Goal: Task Accomplishment & Management: Complete application form

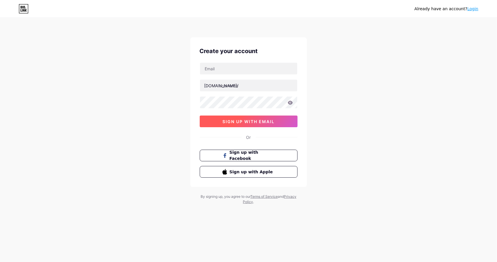
click at [249, 119] on span "sign up with email" at bounding box center [249, 121] width 52 height 5
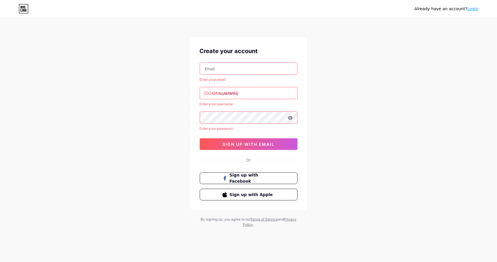
click at [255, 73] on input "text" at bounding box center [248, 69] width 97 height 12
click at [249, 93] on input "text" at bounding box center [248, 93] width 97 height 12
click at [261, 69] on input "[EMAIL_ADDRESS][DOMAIN_NAME]" at bounding box center [248, 69] width 97 height 12
type input "m"
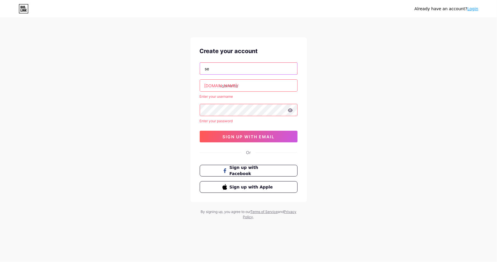
type input "s"
click at [282, 73] on input "text" at bounding box center [248, 69] width 97 height 12
type input "[EMAIL_ADDRESS][DOMAIN_NAME]"
click at [247, 82] on input "text" at bounding box center [248, 86] width 97 height 12
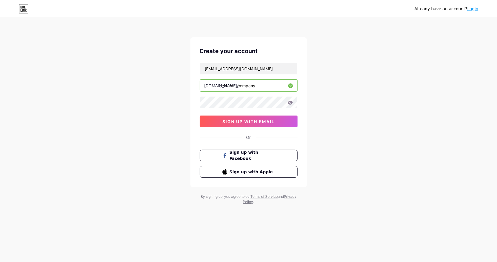
type input "sekhemt_company"
drag, startPoint x: 268, startPoint y: 71, endPoint x: 200, endPoint y: 71, distance: 67.6
click at [200, 71] on input "[EMAIL_ADDRESS][DOMAIN_NAME]" at bounding box center [248, 69] width 97 height 12
click at [291, 102] on icon at bounding box center [290, 103] width 5 height 4
click at [290, 103] on div at bounding box center [249, 102] width 98 height 12
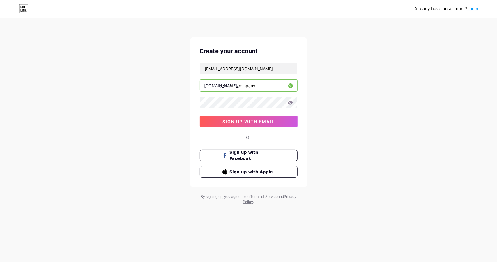
click at [290, 103] on icon at bounding box center [290, 103] width 5 height 4
click at [272, 119] on span "sign up with email" at bounding box center [249, 121] width 52 height 5
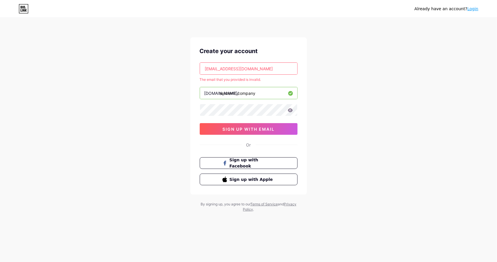
click at [253, 76] on div "[EMAIL_ADDRESS][DOMAIN_NAME] The email that you provided is invalid. [DOMAIN_NA…" at bounding box center [249, 98] width 98 height 72
click at [266, 70] on input "[EMAIL_ADDRESS][DOMAIN_NAME]" at bounding box center [248, 69] width 97 height 12
click at [273, 68] on input "[EMAIL_ADDRESS][DOMAIN_NAME]" at bounding box center [248, 69] width 97 height 12
type input "s"
paste input "[EMAIL_ADDRESS][DOMAIN_NAME]"
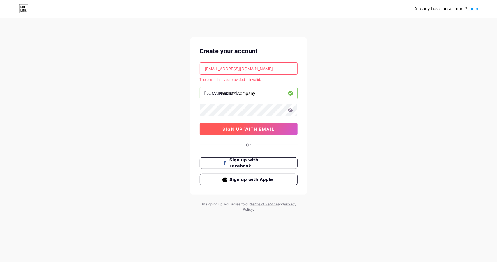
type input "[EMAIL_ADDRESS][DOMAIN_NAME]"
click at [272, 128] on span "sign up with email" at bounding box center [249, 128] width 52 height 5
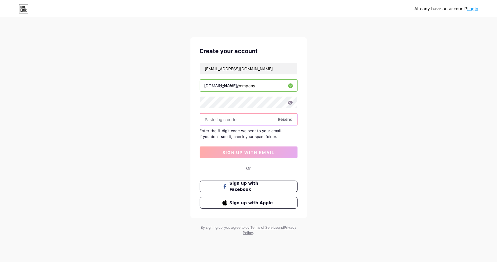
click at [262, 114] on input "text" at bounding box center [248, 119] width 97 height 12
click at [288, 101] on icon at bounding box center [290, 103] width 5 height 4
click at [267, 104] on div at bounding box center [249, 102] width 98 height 12
drag, startPoint x: 246, startPoint y: 129, endPoint x: 254, endPoint y: 122, distance: 10.9
click at [254, 122] on div "[EMAIL_ADDRESS][DOMAIN_NAME] [DOMAIN_NAME]/ sekhemt_company Resend Enter the 6-…" at bounding box center [249, 110] width 98 height 96
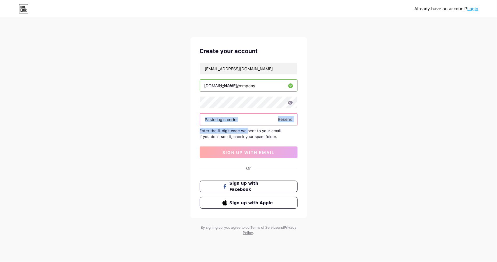
click at [254, 122] on input "text" at bounding box center [248, 119] width 97 height 12
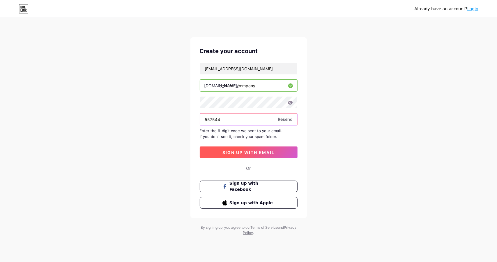
type input "557544"
click at [264, 151] on span "sign up with email" at bounding box center [249, 152] width 52 height 5
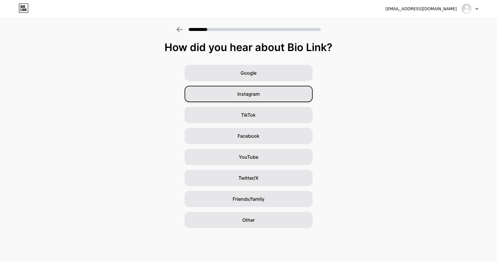
click at [270, 93] on div "Instagram" at bounding box center [249, 94] width 128 height 16
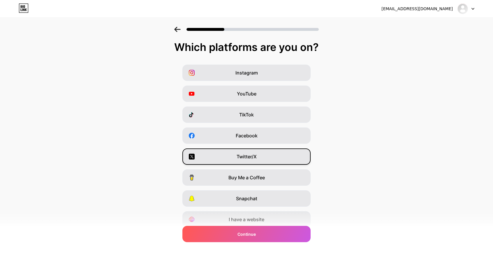
scroll to position [23, 0]
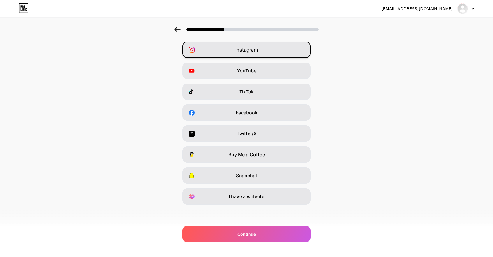
click at [274, 53] on div "Instagram" at bounding box center [246, 50] width 128 height 16
click at [260, 112] on div "Facebook" at bounding box center [246, 113] width 128 height 16
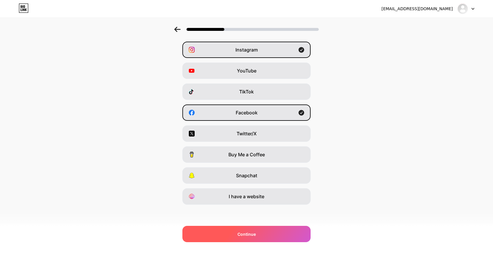
click at [256, 232] on span "Continue" at bounding box center [246, 234] width 18 height 6
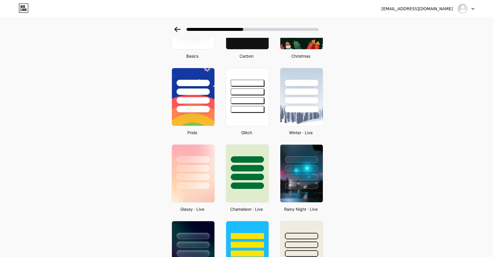
scroll to position [75, 0]
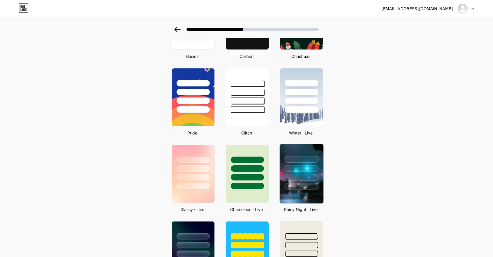
click at [299, 176] on div at bounding box center [301, 177] width 34 height 7
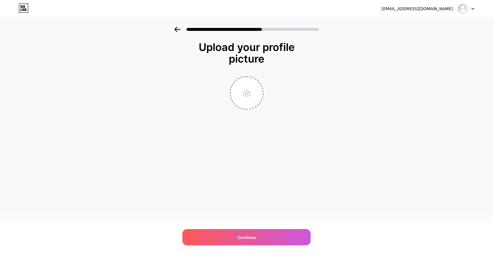
scroll to position [0, 0]
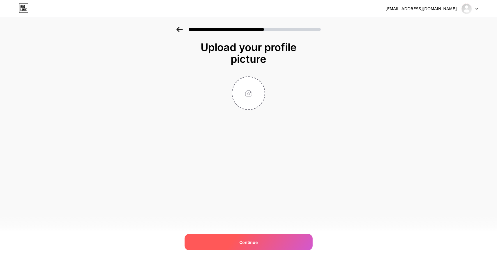
click at [271, 244] on div "Continue" at bounding box center [249, 242] width 128 height 16
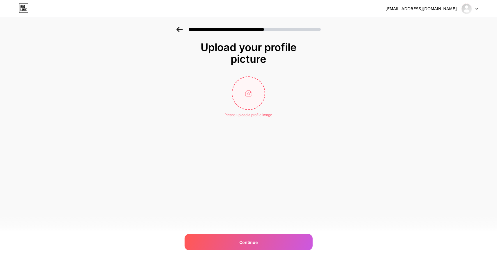
click at [252, 103] on input "file" at bounding box center [249, 93] width 32 height 32
type input "C:\fakepath\WhatsApp Image [DATE] 22.43.34_afe25e79.jpg"
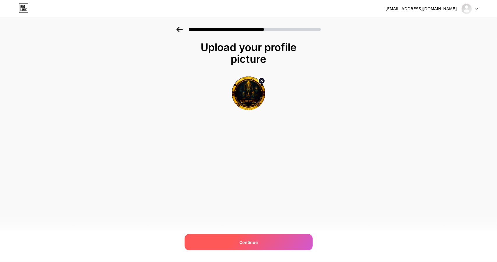
click at [265, 238] on div "Continue" at bounding box center [249, 242] width 128 height 16
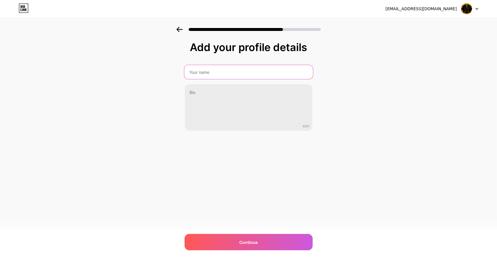
click at [253, 71] on input "text" at bounding box center [248, 72] width 129 height 14
type input "Sekhmet"
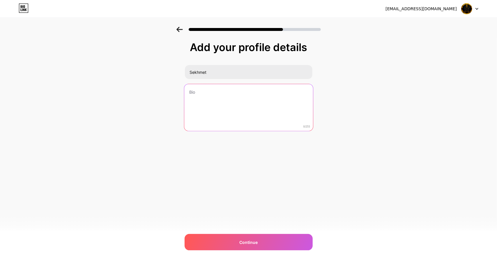
click at [244, 95] on textarea at bounding box center [248, 107] width 129 height 47
paste textarea "⚡ SEKHMET is both a company and a community that unites passionate engineers in…"
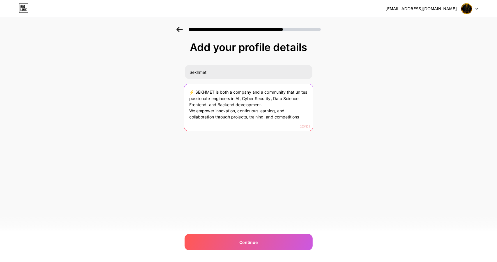
click at [303, 87] on textarea "⚡ SEKHMET is both a company and a community that unites passionate engineers in…" at bounding box center [248, 107] width 129 height 47
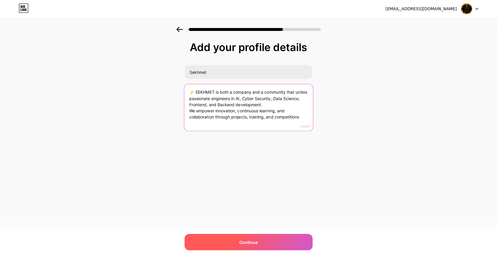
type textarea "⚡ SEKHMET is both a company and a community that unites passionate engineers in…"
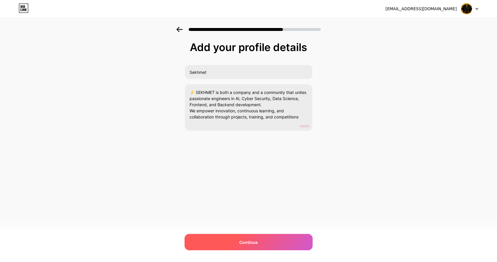
click at [272, 234] on div "Continue" at bounding box center [249, 242] width 128 height 16
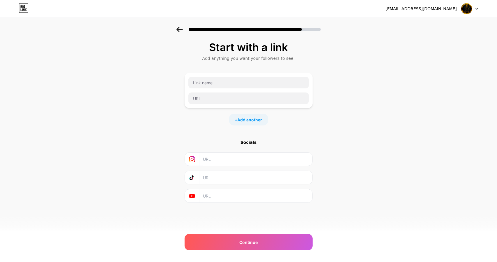
click at [241, 159] on input "text" at bounding box center [256, 158] width 106 height 13
paste input "[URL][DOMAIN_NAME]"
type input "[URL][DOMAIN_NAME]"
click at [264, 178] on input "text" at bounding box center [256, 177] width 106 height 13
click at [271, 83] on input "text" at bounding box center [249, 83] width 121 height 12
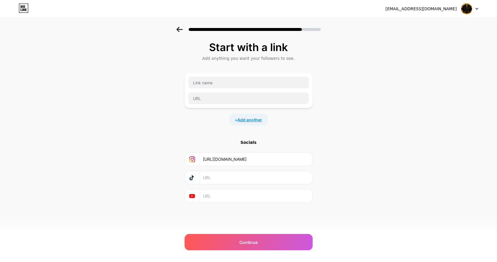
click at [253, 118] on span "Add another" at bounding box center [250, 120] width 25 height 6
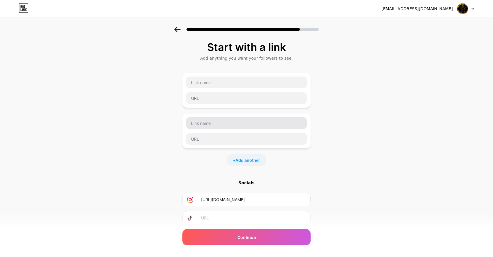
drag, startPoint x: 188, startPoint y: 112, endPoint x: 218, endPoint y: 117, distance: 30.2
click at [218, 117] on div "+ Add another" at bounding box center [246, 119] width 128 height 93
click at [234, 76] on div at bounding box center [246, 90] width 128 height 35
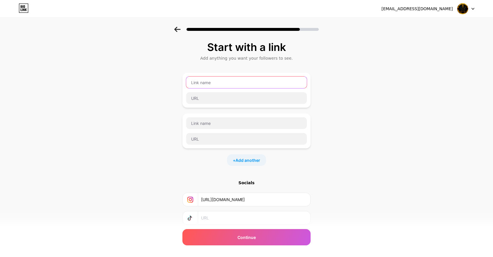
click at [233, 81] on input "text" at bounding box center [246, 83] width 121 height 12
click at [265, 81] on input "Joining" at bounding box center [246, 83] width 121 height 12
type input "Joining Form"
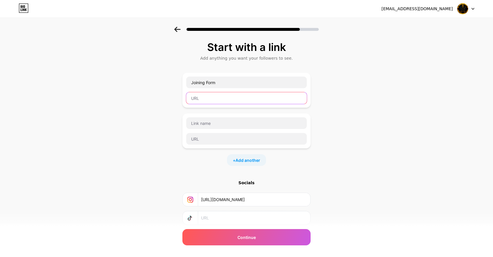
click at [251, 99] on input "text" at bounding box center [246, 98] width 121 height 12
paste input "[URL][DOMAIN_NAME]"
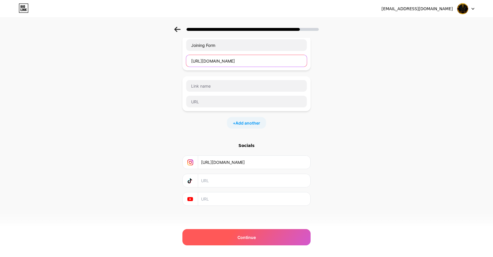
type input "[URL][DOMAIN_NAME]"
click at [271, 230] on div "Continue" at bounding box center [246, 237] width 128 height 16
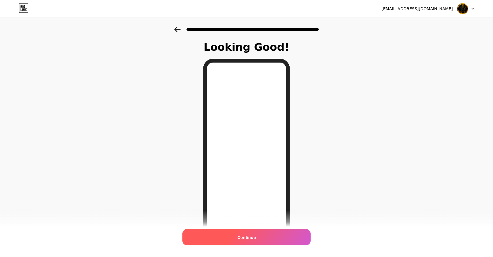
scroll to position [36, 0]
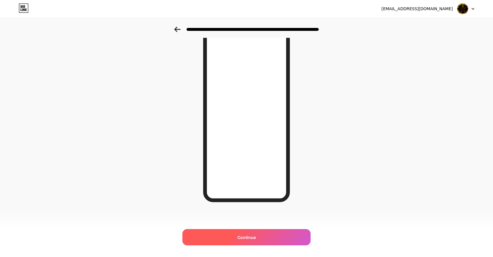
click at [262, 237] on div "Continue" at bounding box center [246, 237] width 128 height 16
